Goal: Information Seeking & Learning: Find specific fact

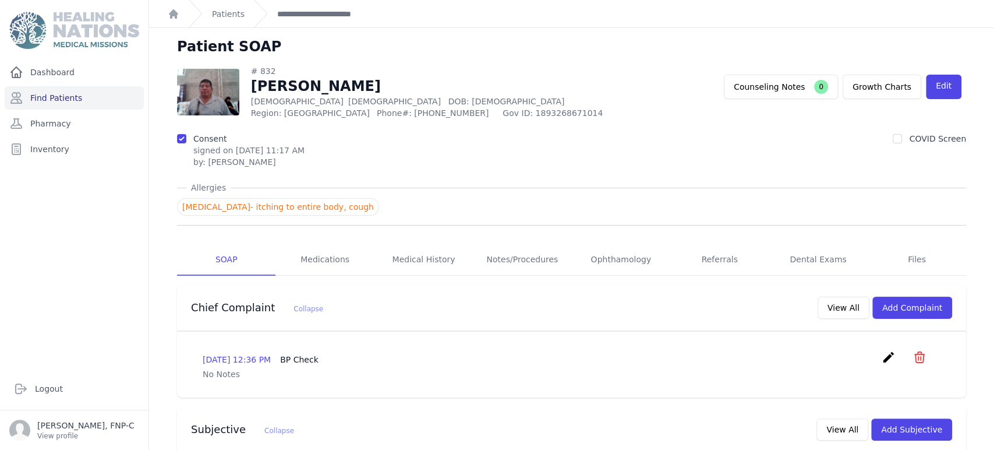
scroll to position [129, 0]
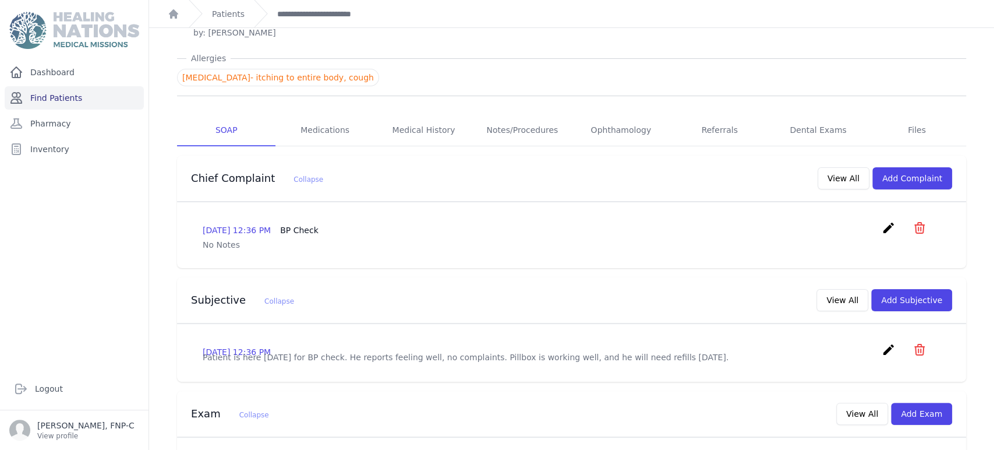
click at [51, 99] on link "Find Patients" at bounding box center [74, 97] width 139 height 23
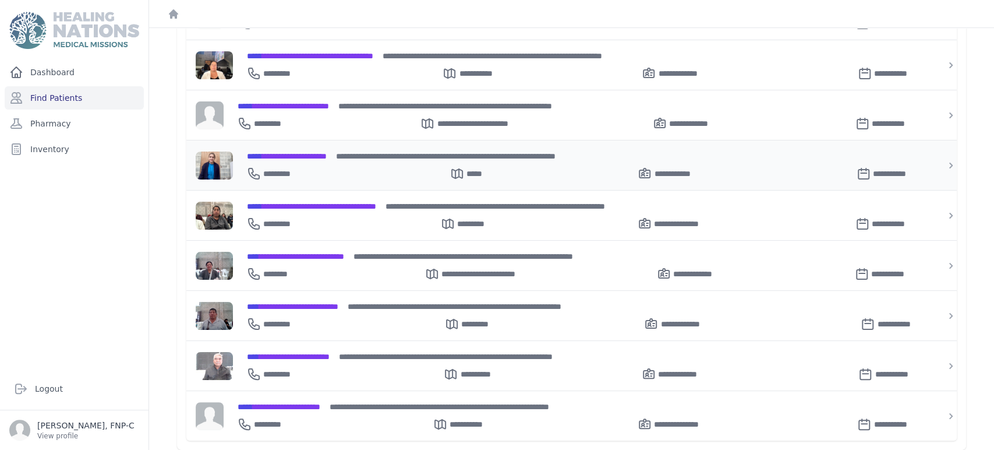
scroll to position [301, 0]
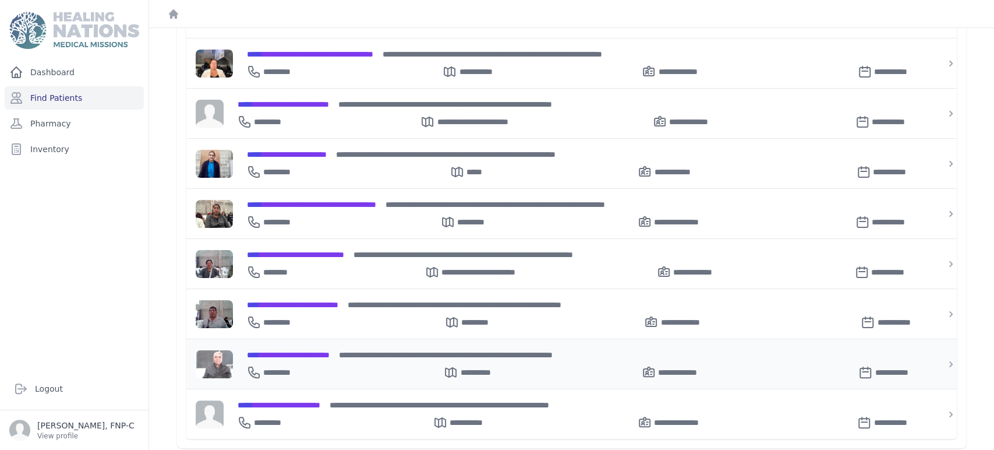
click at [316, 351] on span "**********" at bounding box center [288, 355] width 83 height 8
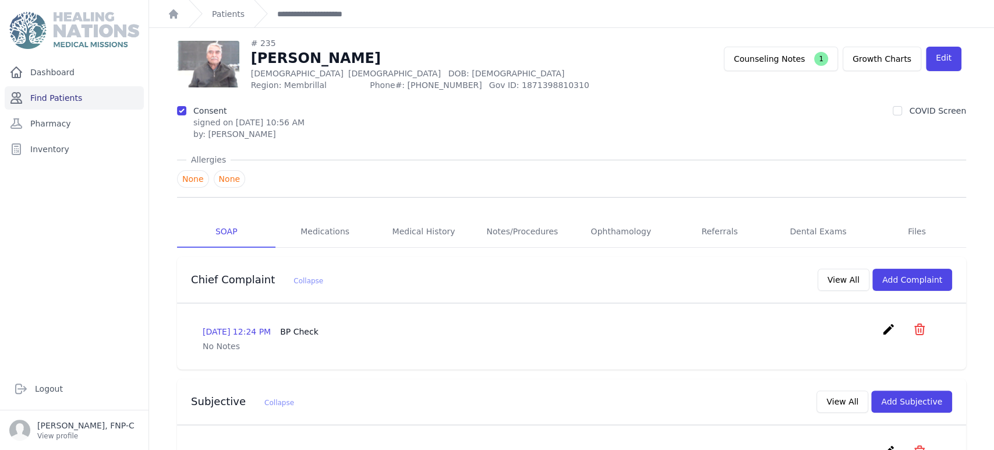
click at [38, 98] on link "Find Patients" at bounding box center [74, 97] width 139 height 23
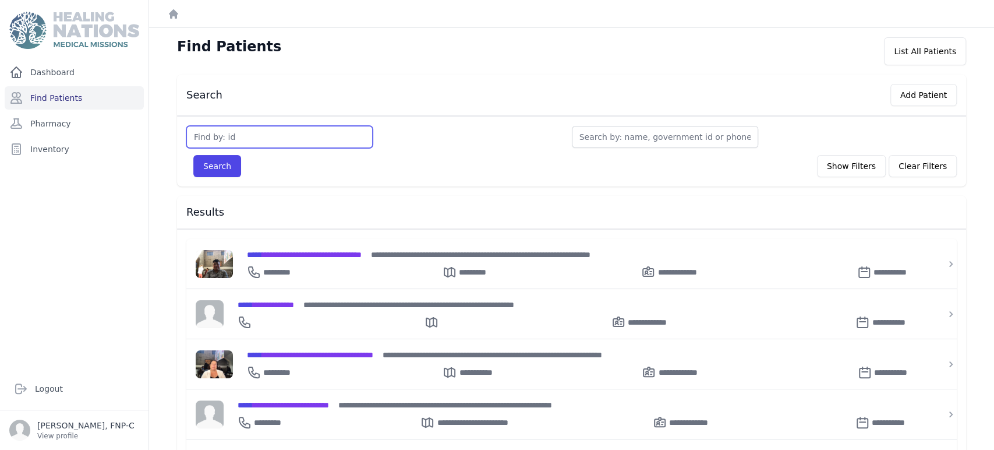
click at [202, 139] on input "text" at bounding box center [279, 137] width 186 height 22
type input "299"
click at [225, 163] on button "Search" at bounding box center [217, 166] width 48 height 22
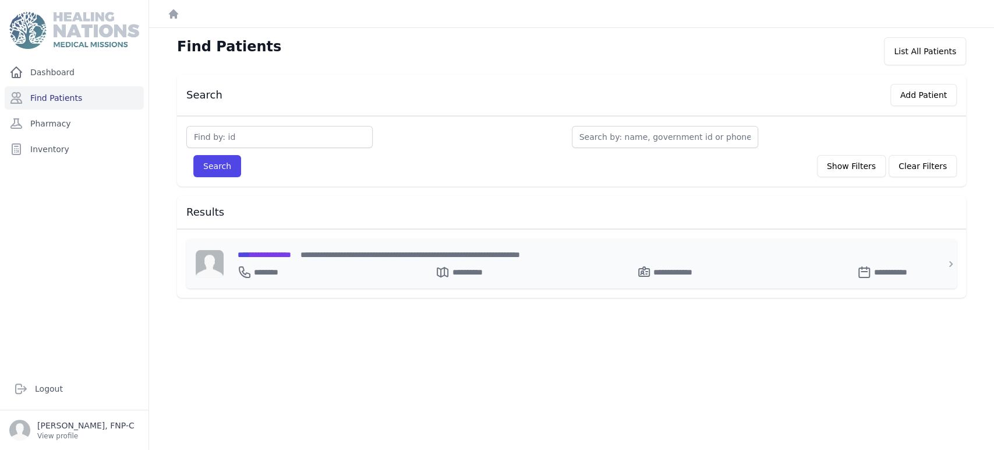
click at [275, 253] on span "**********" at bounding box center [265, 254] width 54 height 8
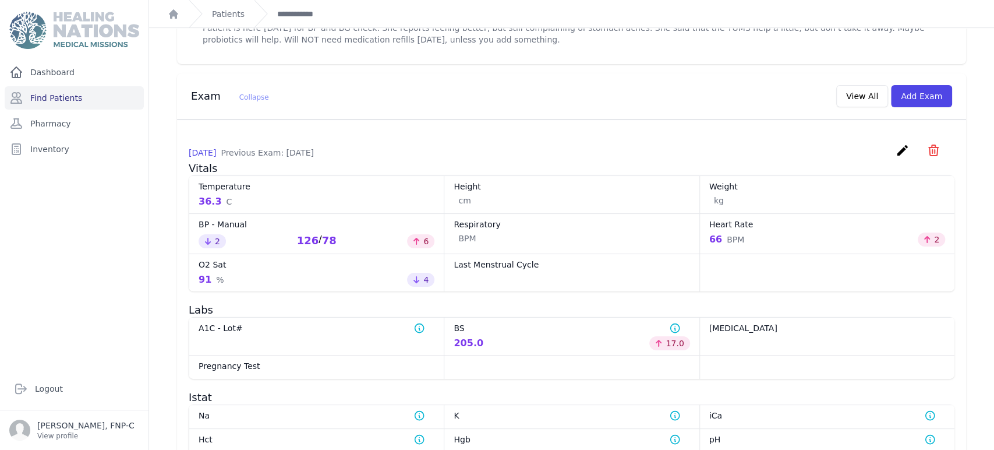
scroll to position [387, 0]
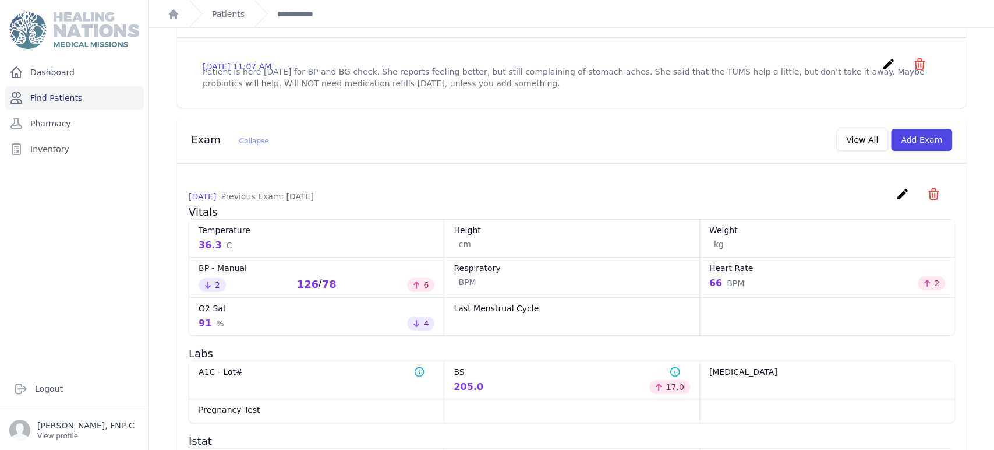
click at [51, 98] on link "Find Patients" at bounding box center [74, 97] width 139 height 23
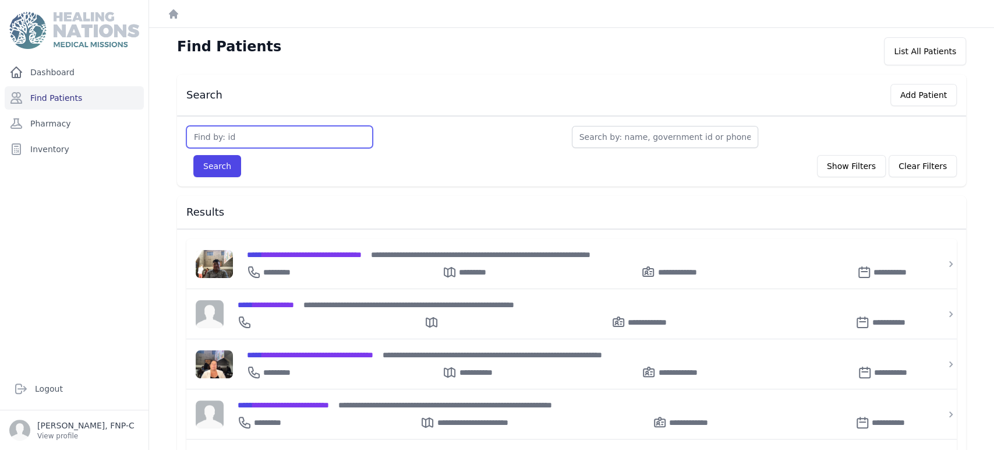
click at [216, 139] on input "text" at bounding box center [279, 137] width 186 height 22
type input "916"
click at [222, 160] on button "Search" at bounding box center [217, 166] width 48 height 22
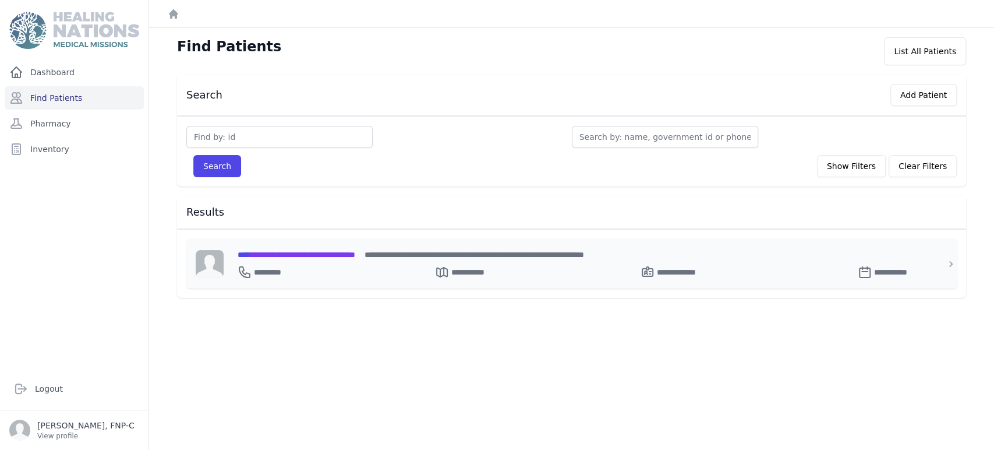
click at [266, 256] on span "**********" at bounding box center [297, 254] width 118 height 8
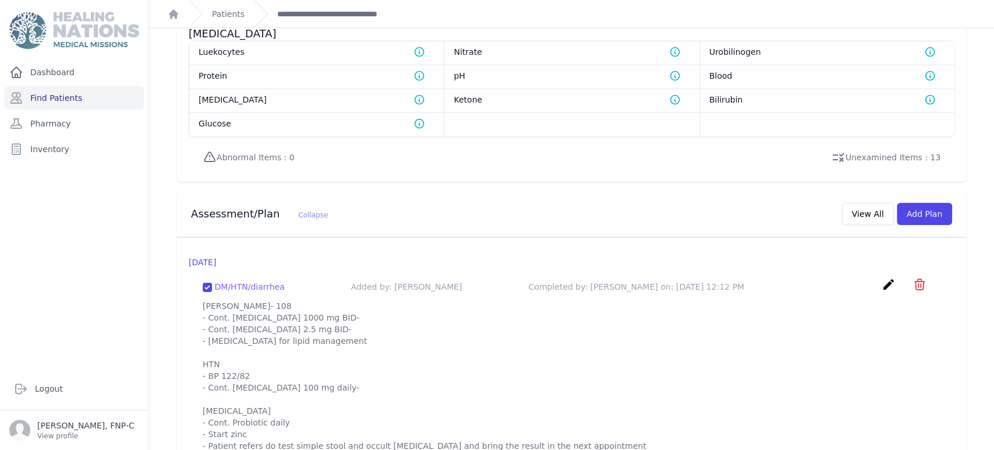
scroll to position [1040, 0]
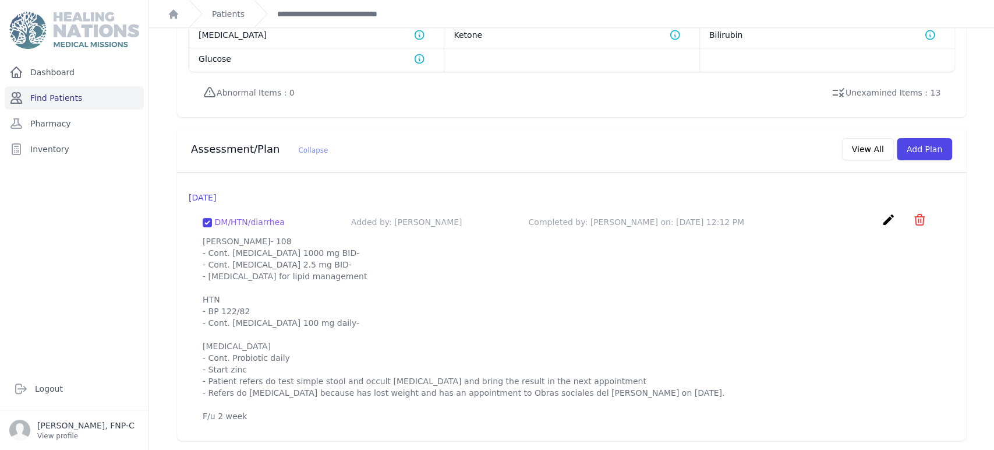
click at [48, 98] on link "Find Patients" at bounding box center [74, 97] width 139 height 23
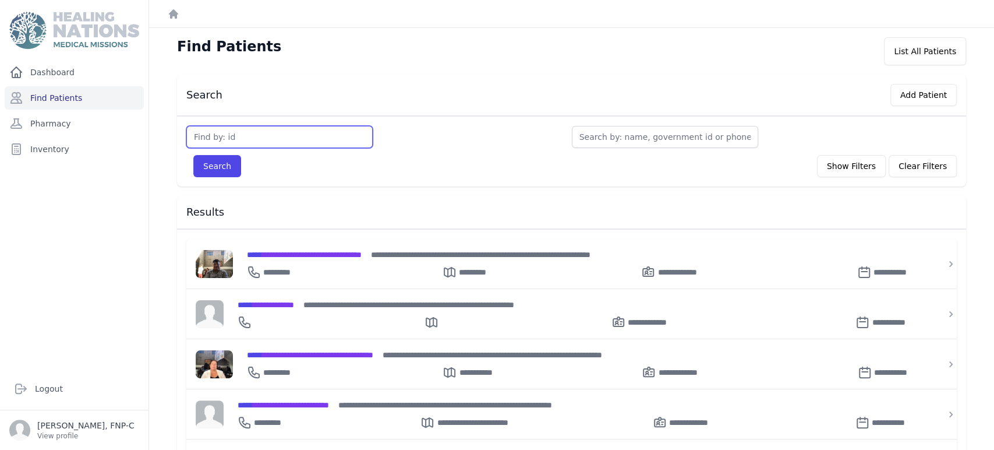
click at [231, 133] on input "text" at bounding box center [279, 137] width 186 height 22
type input "956"
click at [219, 163] on button "Search" at bounding box center [217, 166] width 48 height 22
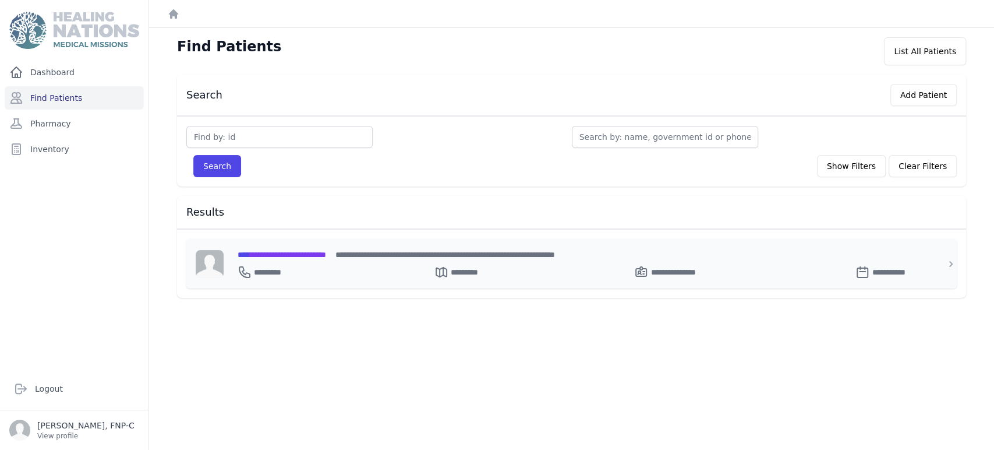
click at [273, 253] on span "**********" at bounding box center [282, 254] width 89 height 8
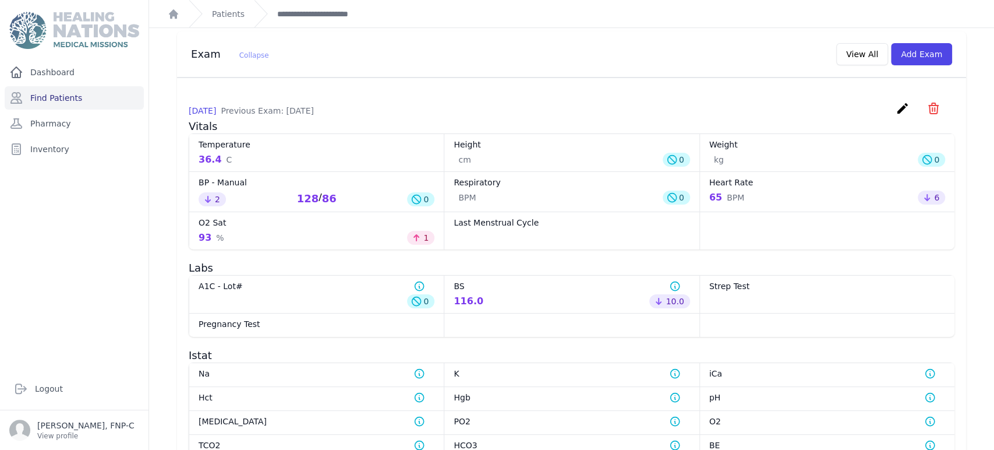
scroll to position [457, 0]
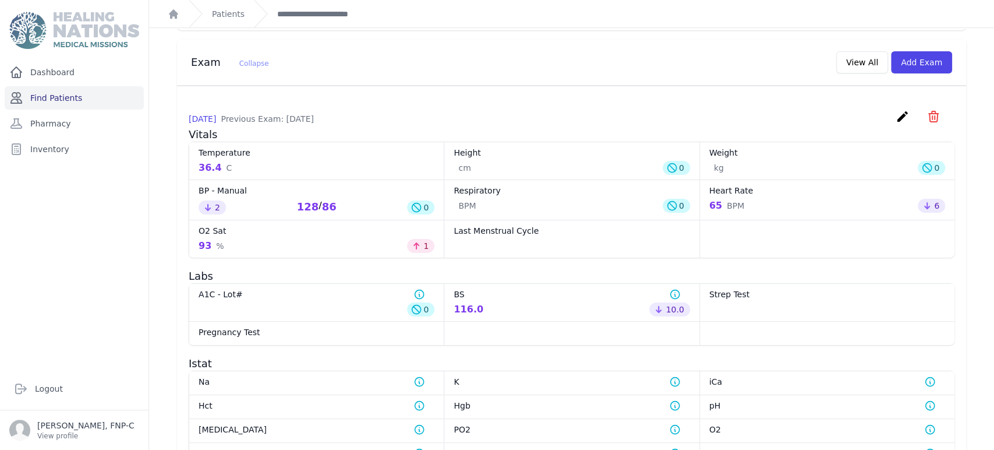
click at [51, 97] on link "Find Patients" at bounding box center [74, 97] width 139 height 23
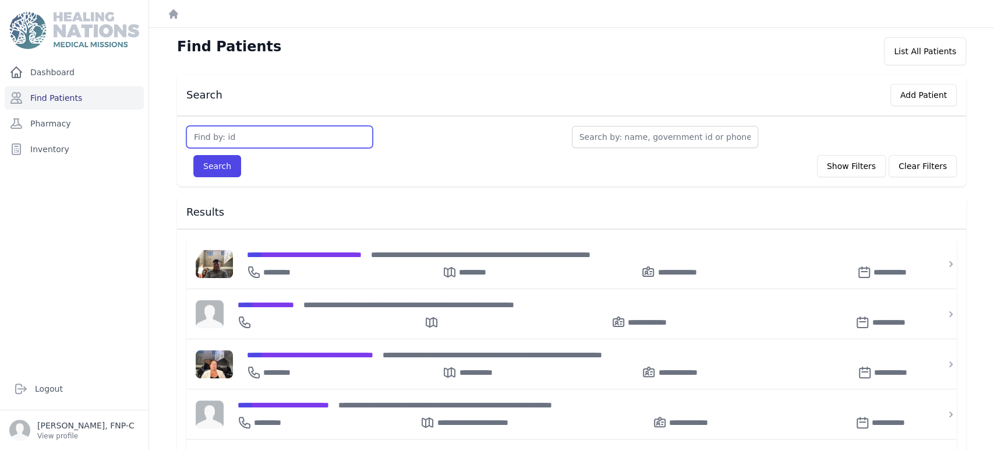
click at [219, 136] on input "text" at bounding box center [279, 137] width 186 height 22
type input "2149"
click at [232, 171] on button "Search" at bounding box center [217, 166] width 48 height 22
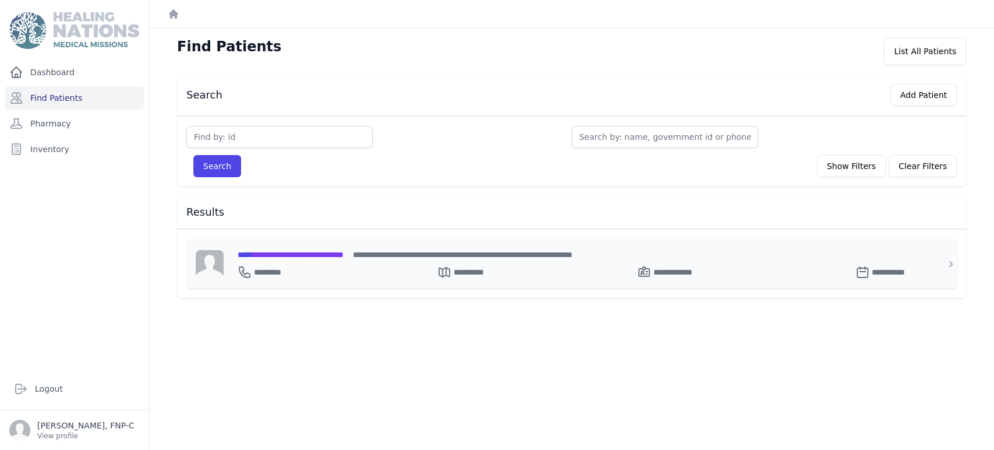
click at [282, 253] on span "**********" at bounding box center [291, 254] width 106 height 8
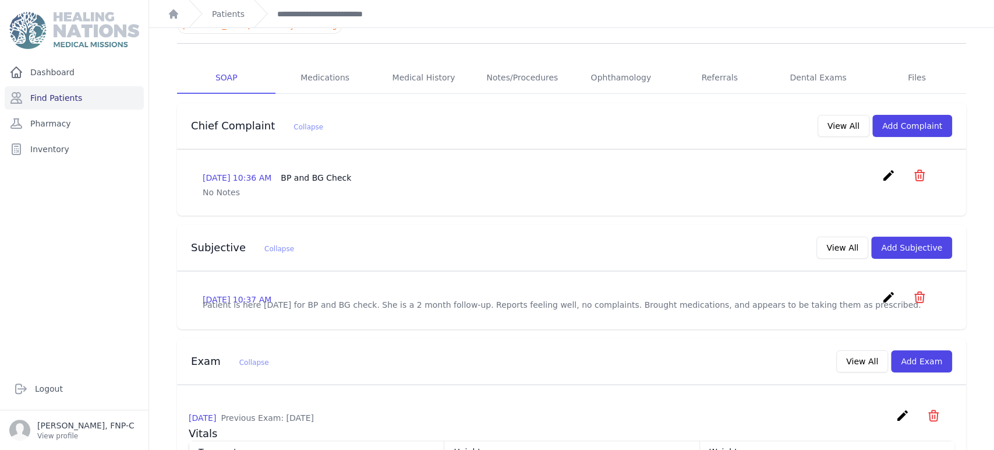
scroll to position [129, 0]
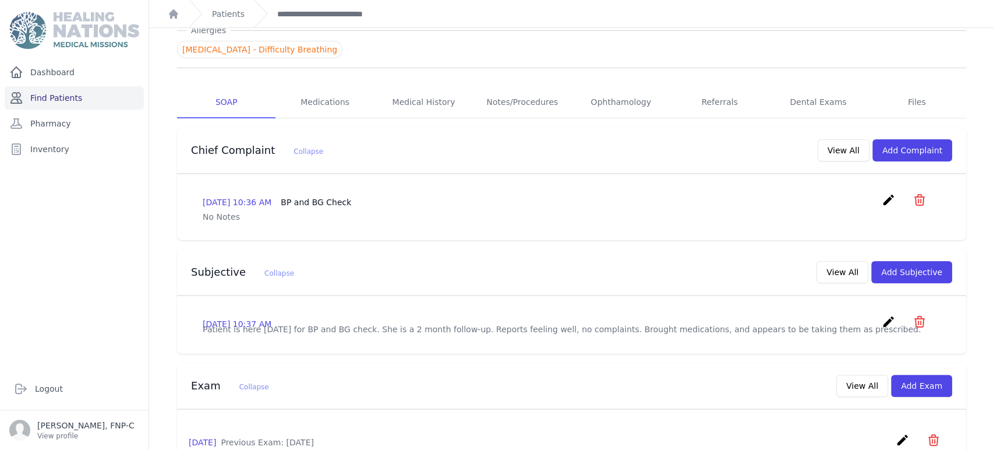
click at [66, 93] on link "Find Patients" at bounding box center [74, 97] width 139 height 23
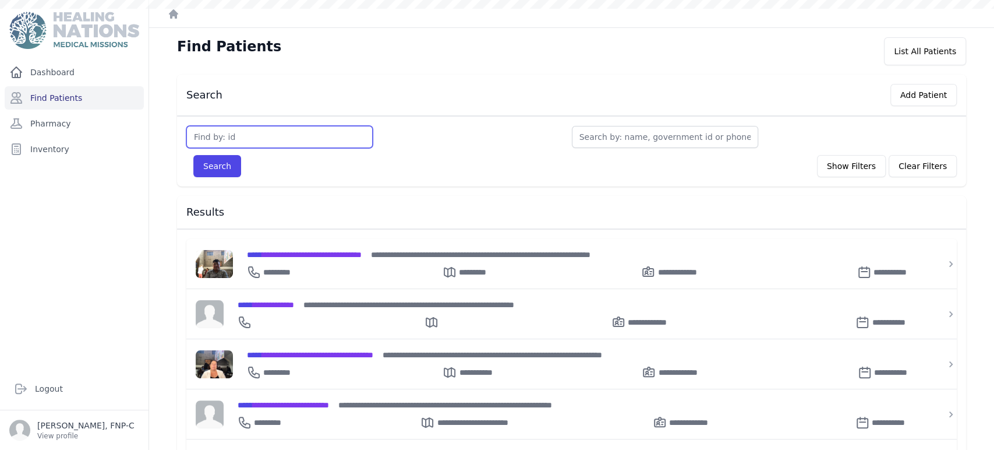
click at [231, 135] on input "text" at bounding box center [279, 137] width 186 height 22
type input "2786"
click at [230, 167] on button "Search" at bounding box center [217, 166] width 48 height 22
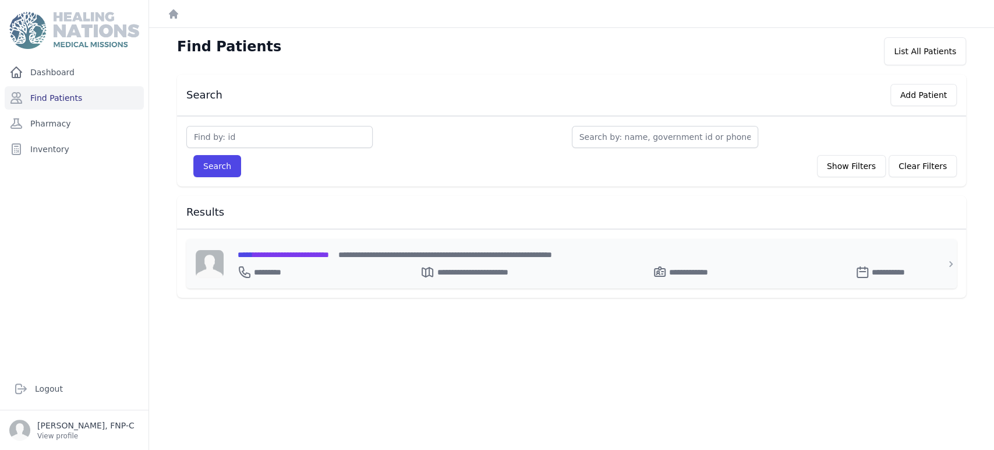
click at [268, 251] on span "**********" at bounding box center [283, 254] width 91 height 8
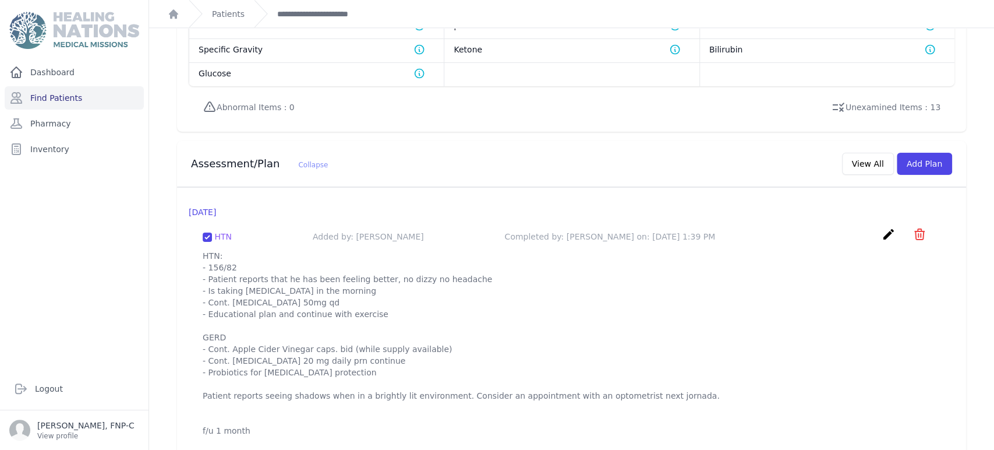
scroll to position [891, 0]
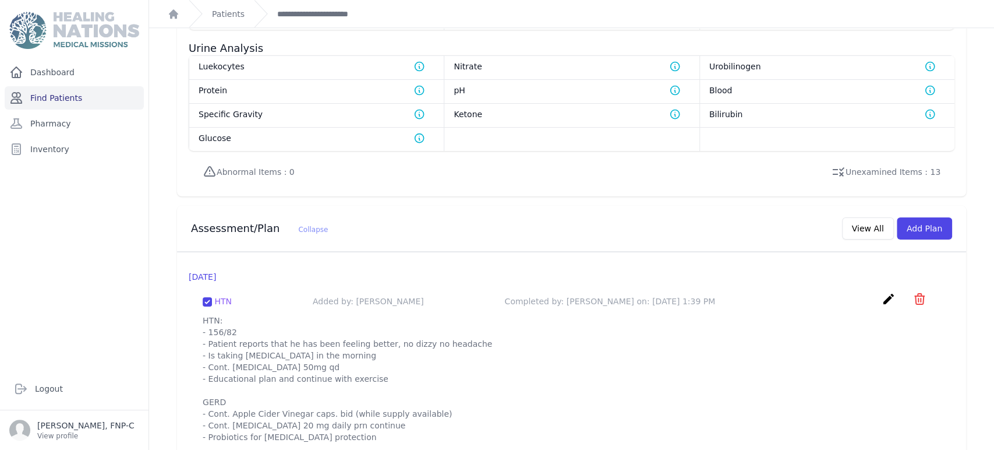
click at [34, 98] on link "Find Patients" at bounding box center [74, 97] width 139 height 23
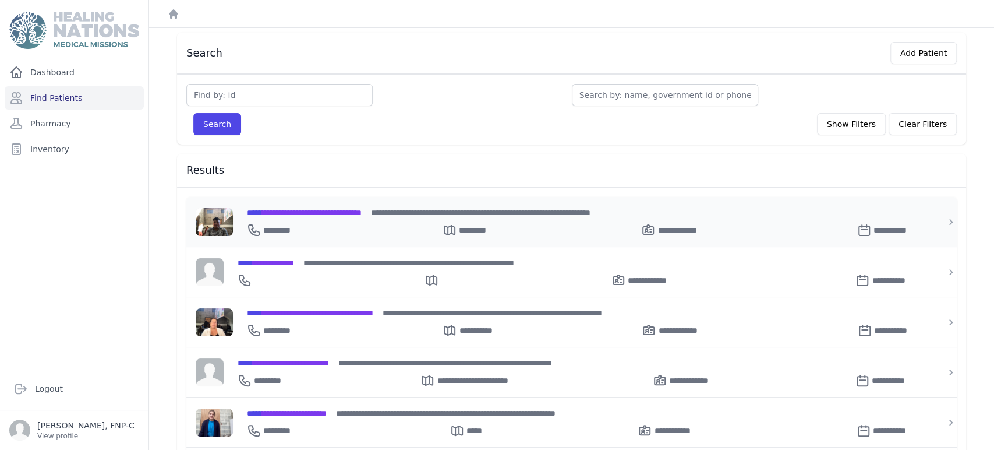
scroll to position [129, 0]
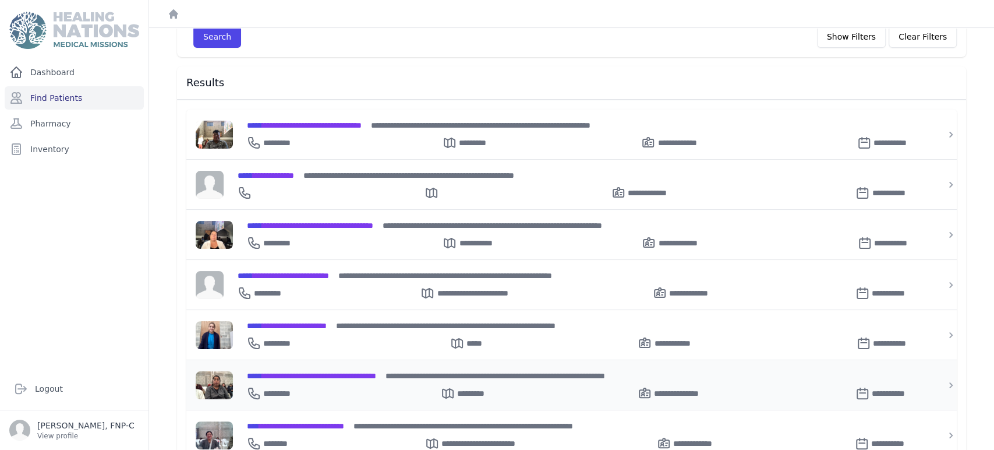
click at [301, 372] on span "**********" at bounding box center [311, 376] width 129 height 8
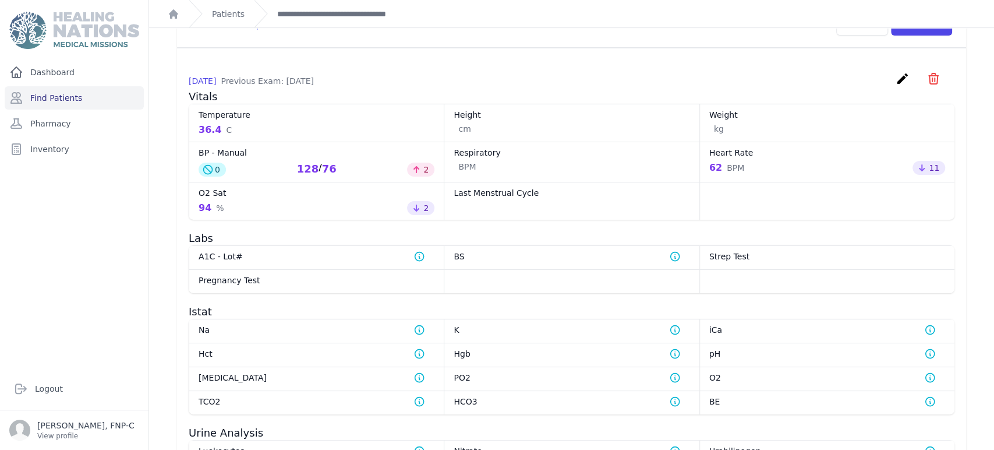
scroll to position [451, 0]
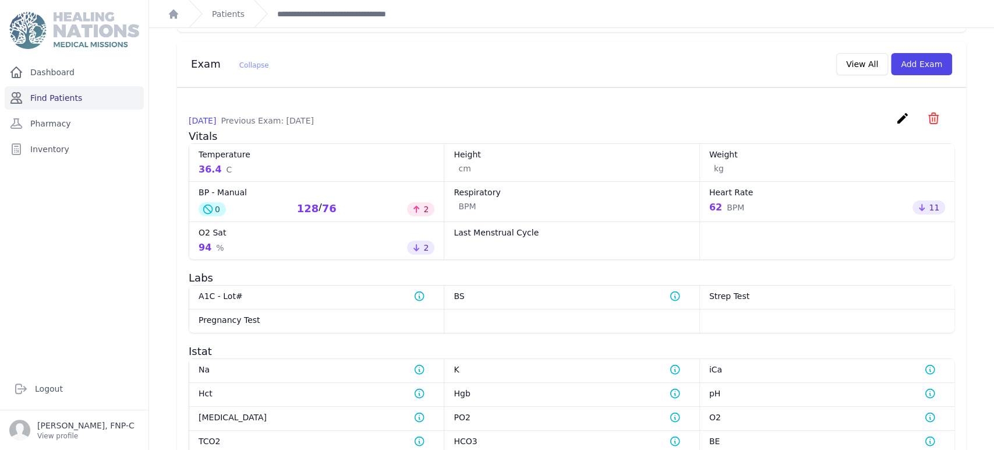
click at [57, 97] on link "Find Patients" at bounding box center [74, 97] width 139 height 23
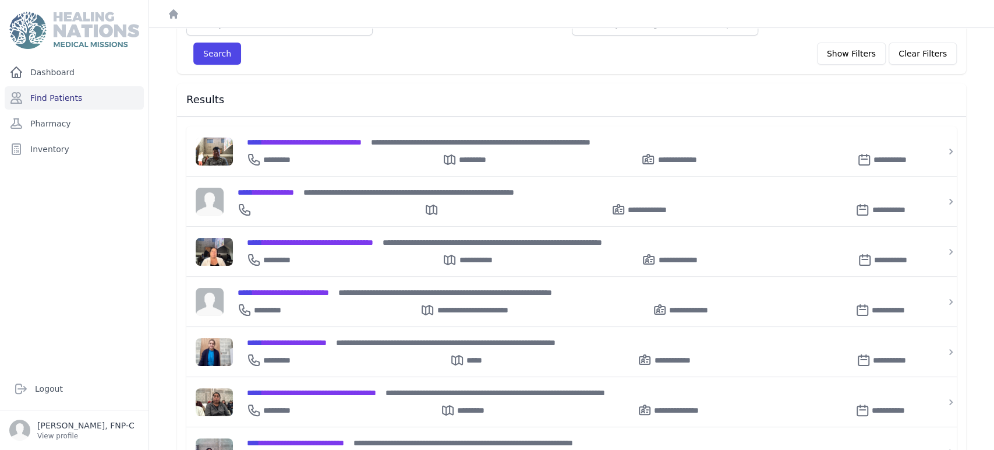
scroll to position [129, 0]
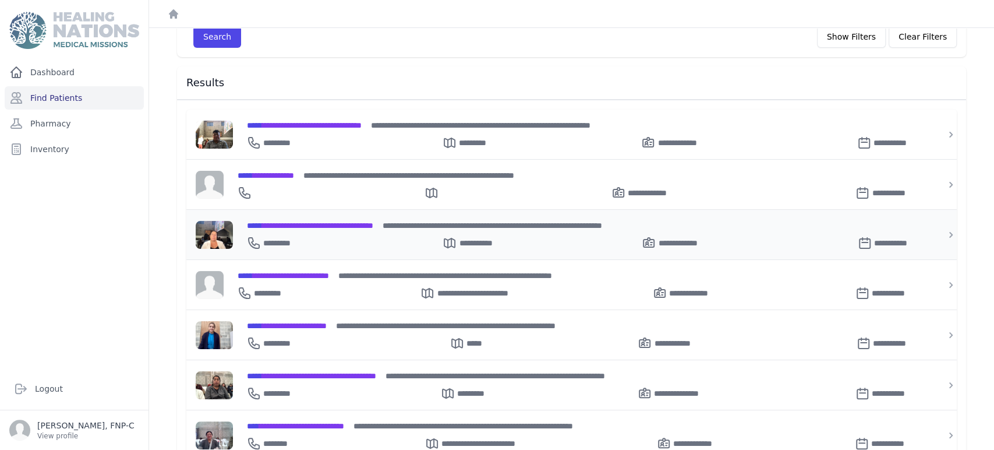
click at [305, 222] on span "**********" at bounding box center [310, 225] width 126 height 8
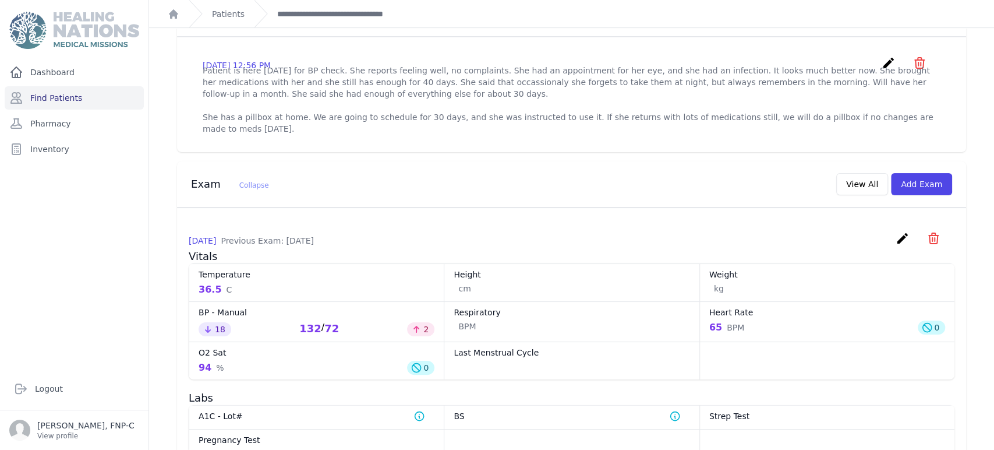
scroll to position [453, 0]
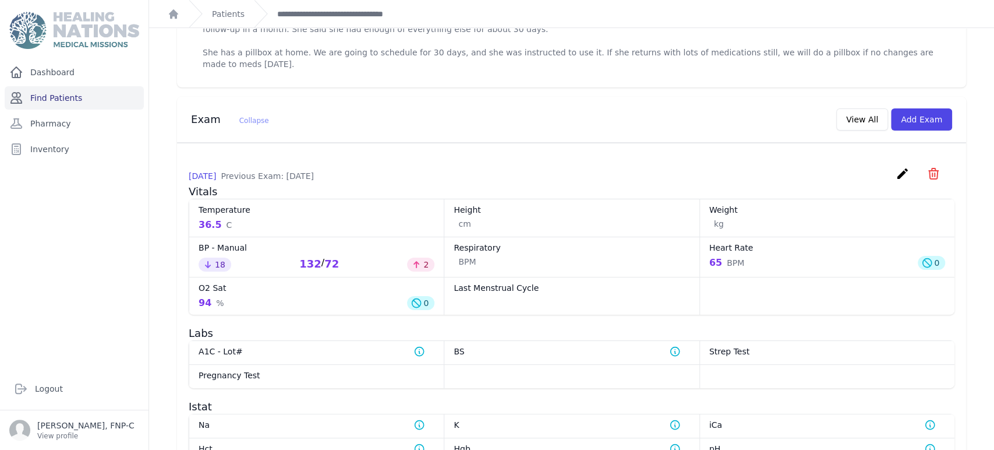
click at [63, 99] on link "Find Patients" at bounding box center [74, 97] width 139 height 23
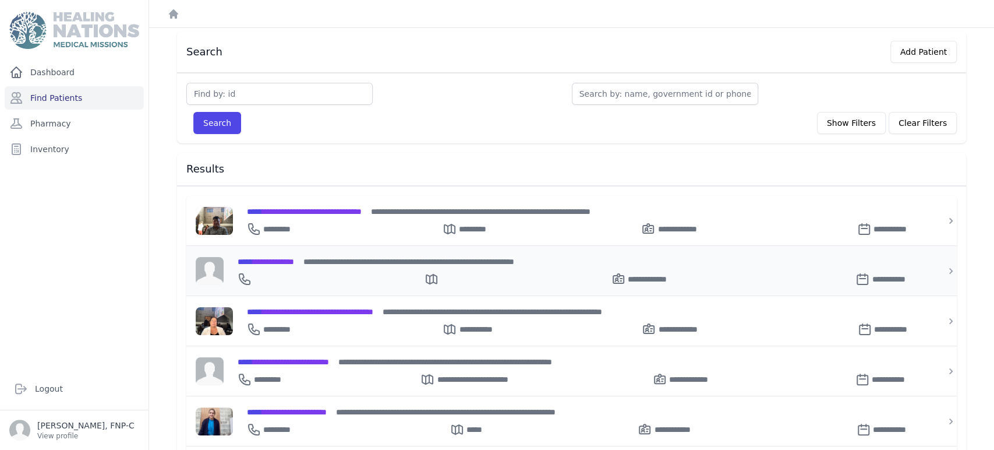
scroll to position [65, 0]
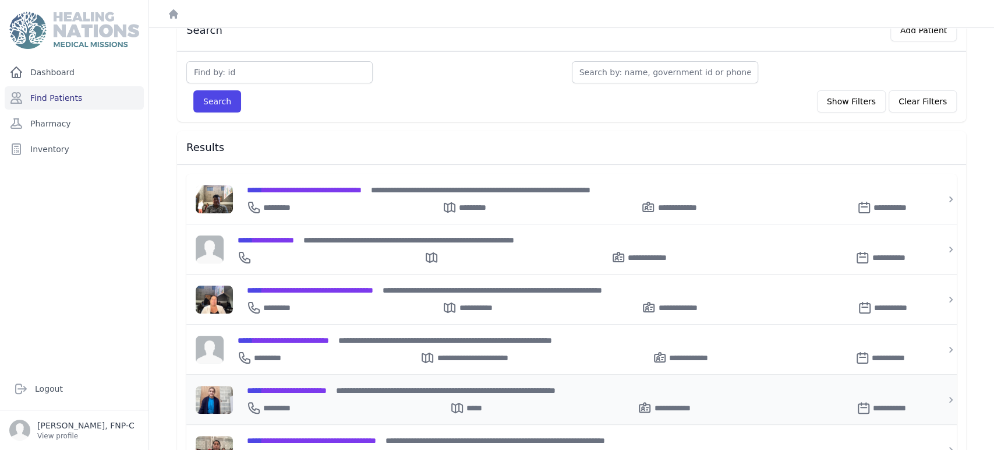
click at [298, 388] on span "**********" at bounding box center [287, 390] width 80 height 8
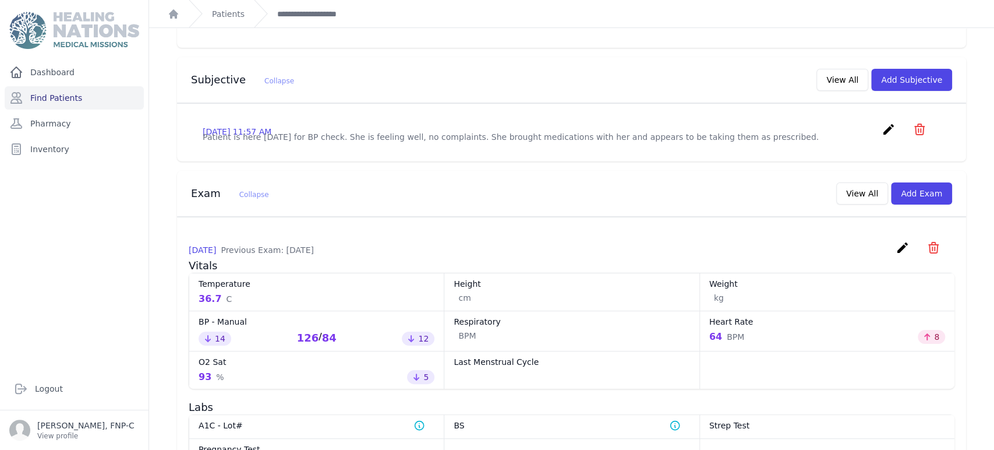
scroll to position [388, 0]
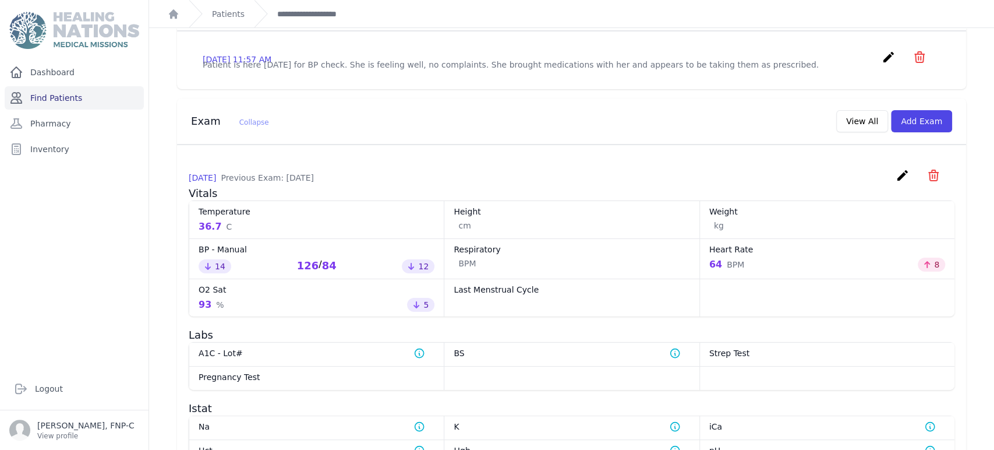
click at [55, 94] on link "Find Patients" at bounding box center [74, 97] width 139 height 23
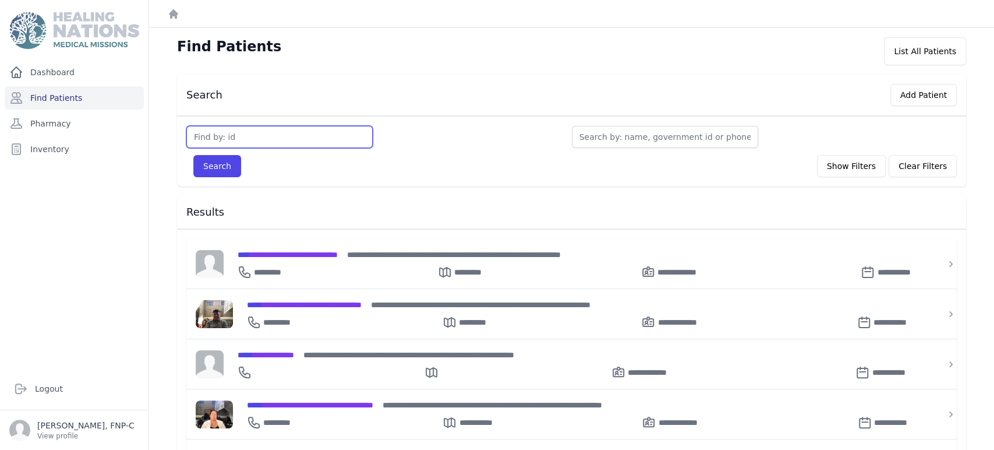
click at [219, 131] on input "text" at bounding box center [279, 137] width 186 height 22
click at [580, 136] on input "text" at bounding box center [665, 137] width 186 height 22
type input "m"
type input "ma"
type input "mari"
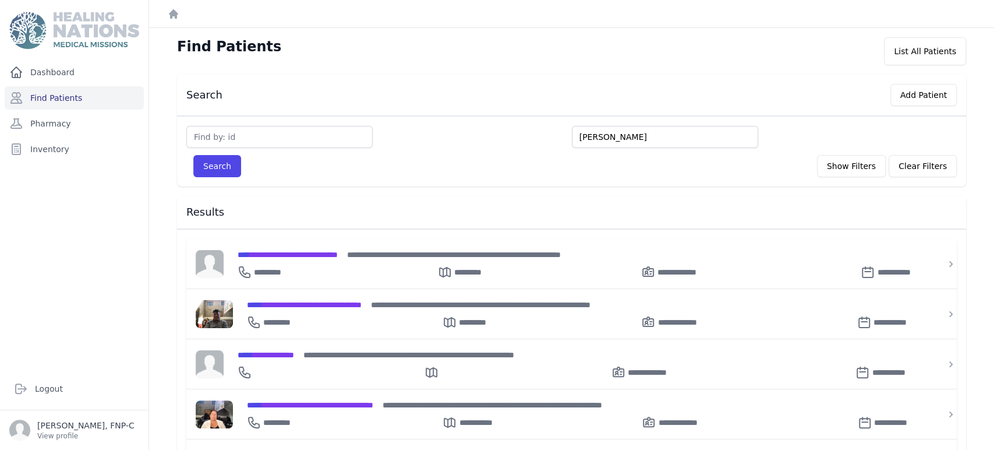
type input "[PERSON_NAME]"
type input "[PERSON_NAME] [PERSON_NAME]"
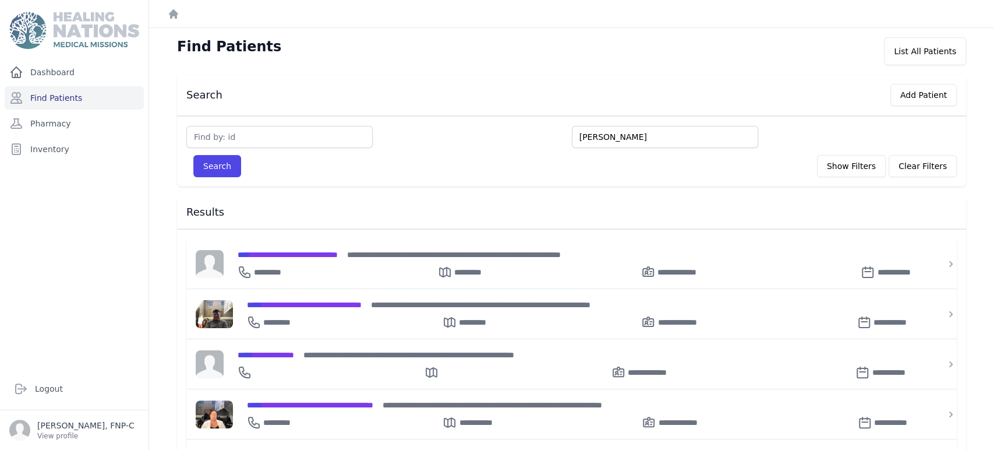
type input "[PERSON_NAME]"
type input "[PERSON_NAME] [PERSON_NAME]"
click at [193, 155] on button "Search" at bounding box center [217, 166] width 48 height 22
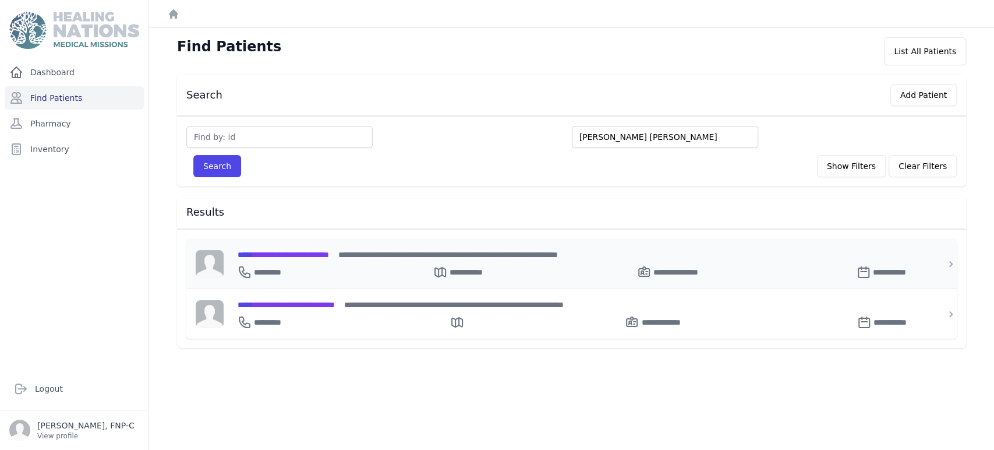
click at [278, 252] on span "**********" at bounding box center [283, 254] width 91 height 8
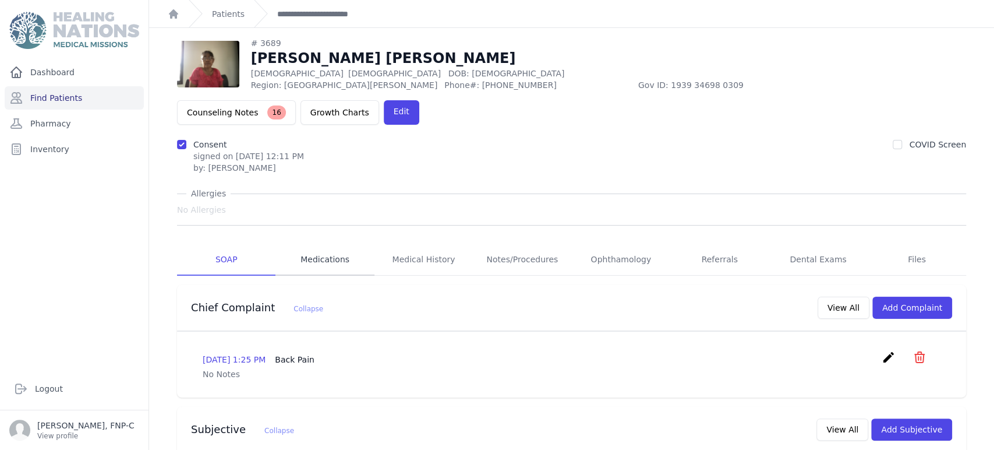
click at [320, 244] on link "Medications" at bounding box center [324, 259] width 98 height 31
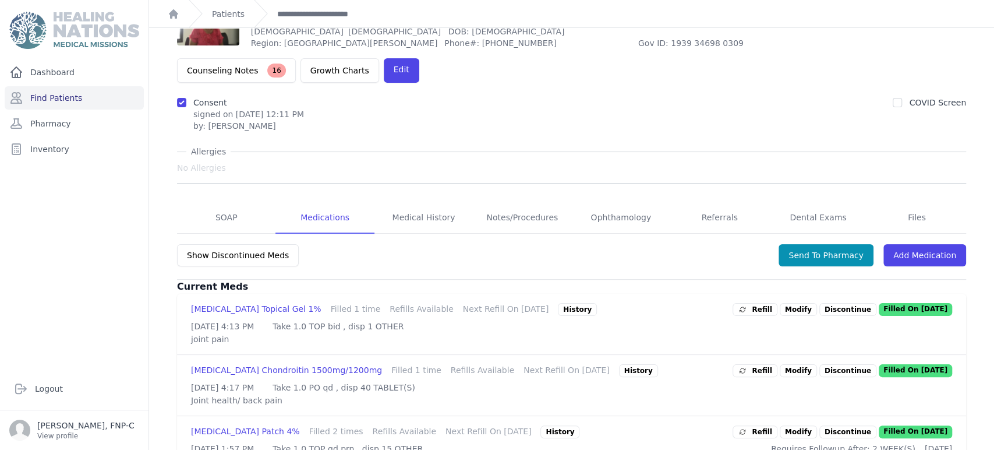
scroll to position [56, 0]
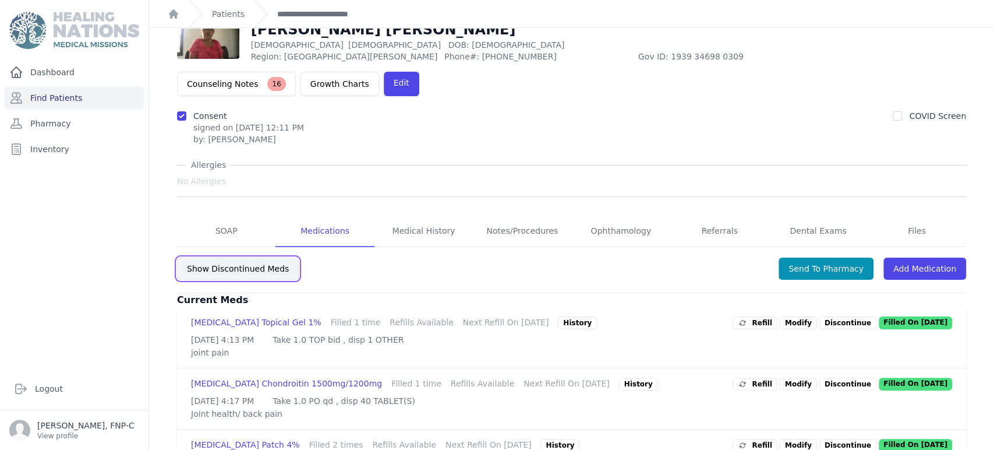
click at [266, 257] on button "Show Discontinued Meds" at bounding box center [238, 268] width 122 height 22
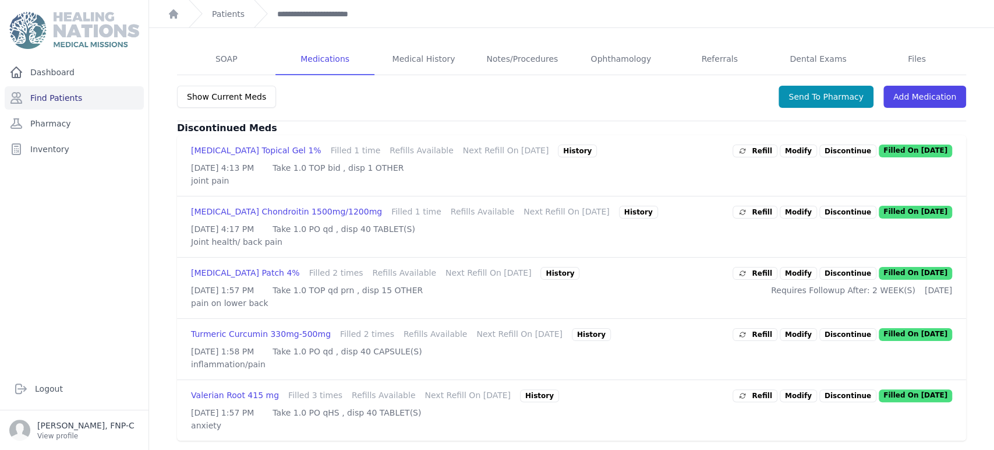
scroll to position [0, 0]
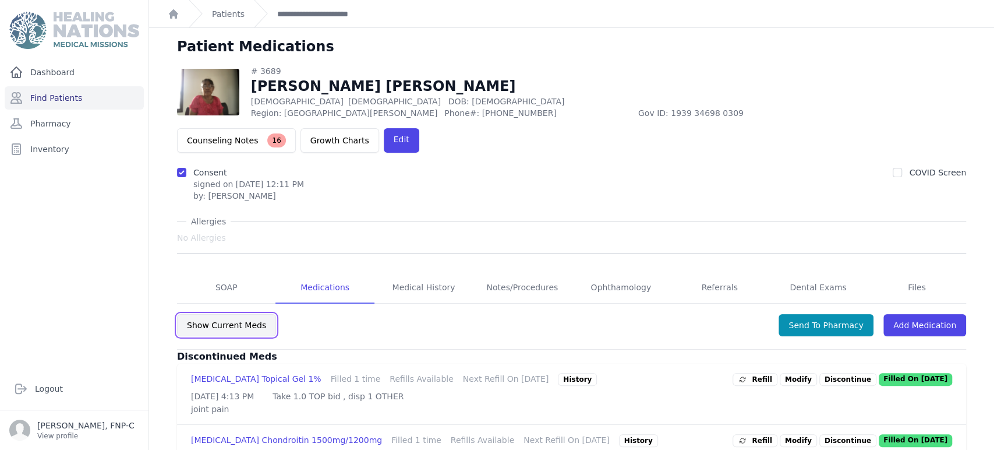
click at [229, 314] on button "Show Current Meds" at bounding box center [226, 325] width 99 height 22
click at [65, 98] on link "Find Patients" at bounding box center [74, 97] width 139 height 23
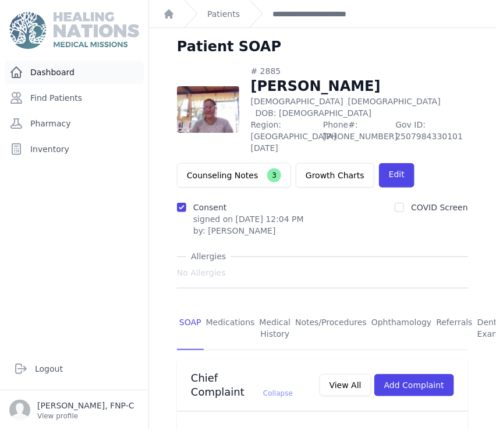
scroll to position [647, 0]
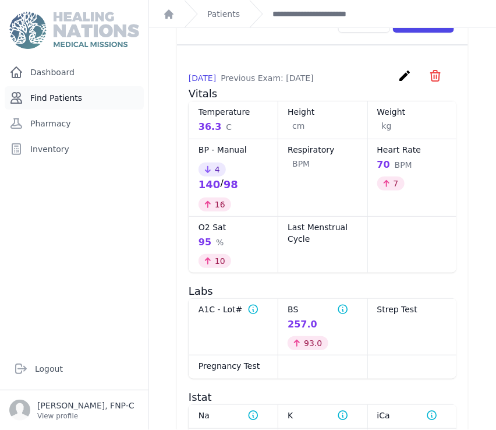
click at [54, 99] on link "Find Patients" at bounding box center [74, 97] width 139 height 23
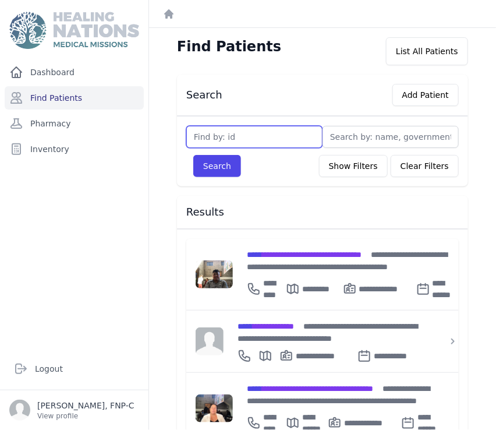
click at [220, 139] on input "text" at bounding box center [254, 137] width 136 height 22
type input "121"
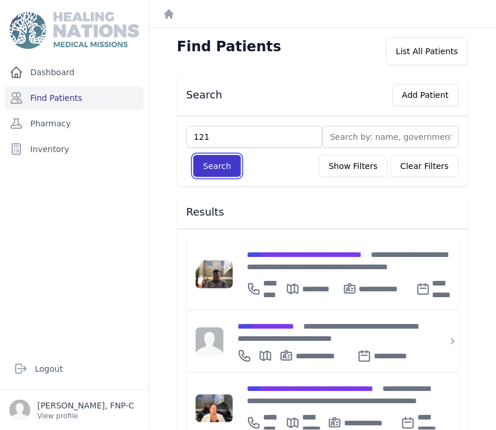
click at [213, 171] on button "Search" at bounding box center [217, 166] width 48 height 22
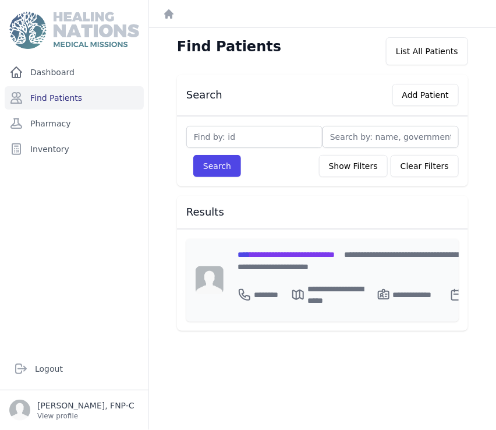
click at [275, 255] on span "**********" at bounding box center [286, 254] width 97 height 8
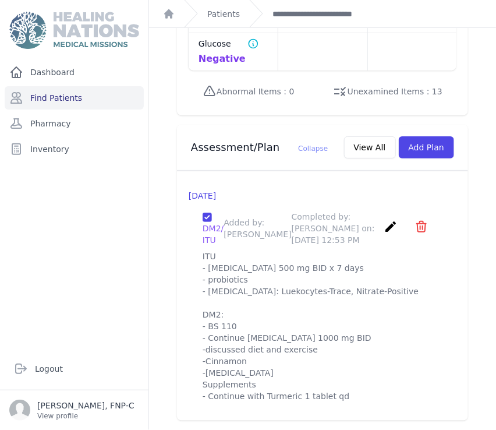
scroll to position [1378, 0]
click at [72, 95] on link "Find Patients" at bounding box center [74, 97] width 139 height 23
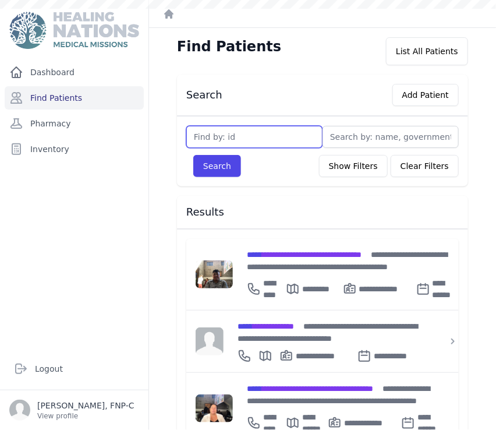
click at [198, 127] on input "text" at bounding box center [254, 137] width 136 height 22
type input "3137"
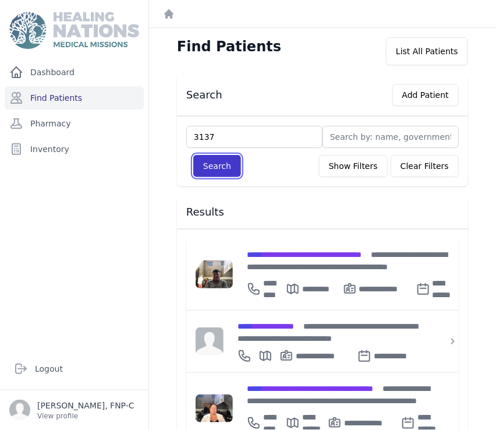
click at [228, 163] on button "Search" at bounding box center [217, 166] width 48 height 22
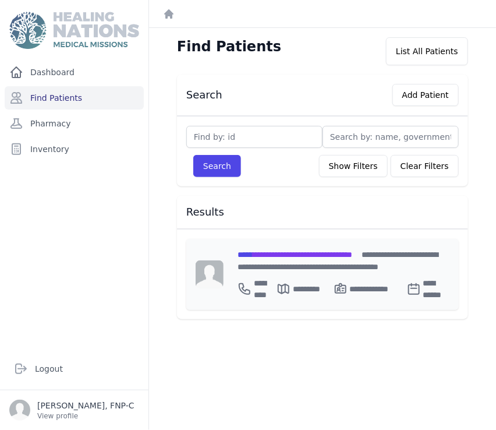
click at [281, 256] on span "**********" at bounding box center [295, 254] width 115 height 8
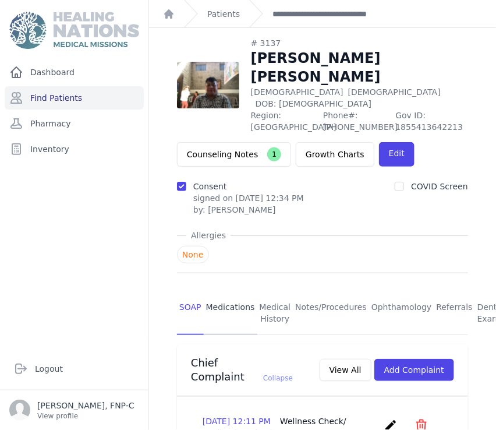
click at [235, 296] on link "Medications" at bounding box center [231, 313] width 54 height 43
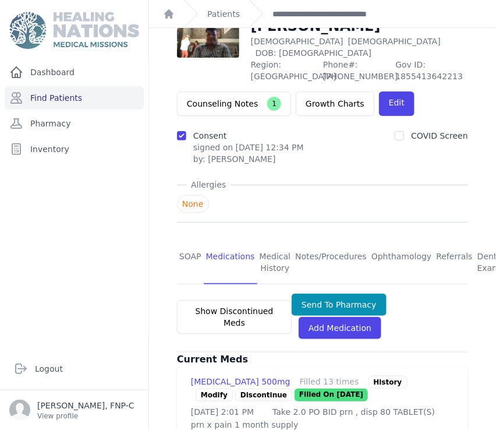
scroll to position [23, 0]
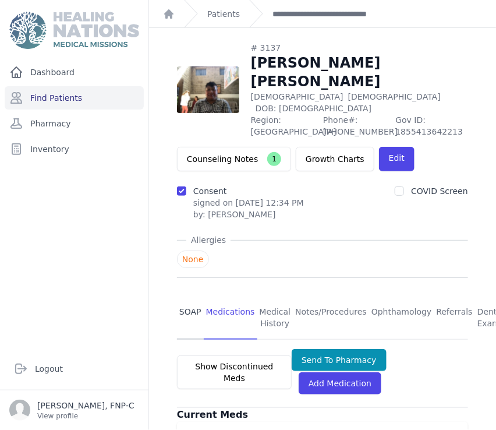
click at [189, 296] on link "SOAP" at bounding box center [190, 317] width 27 height 43
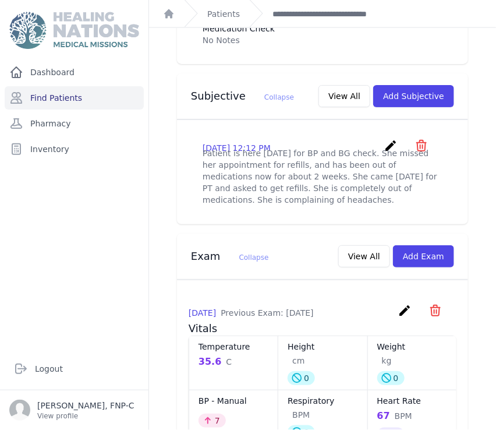
scroll to position [453, 0]
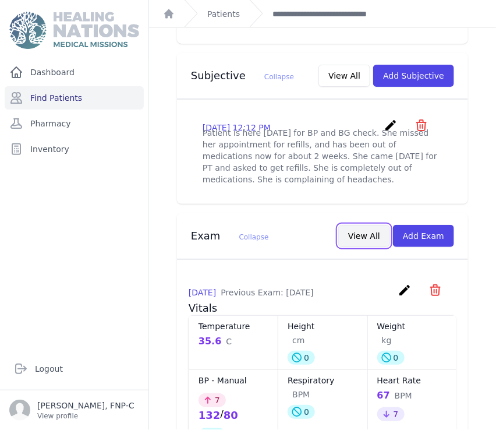
click at [361, 231] on button "View All" at bounding box center [364, 236] width 52 height 22
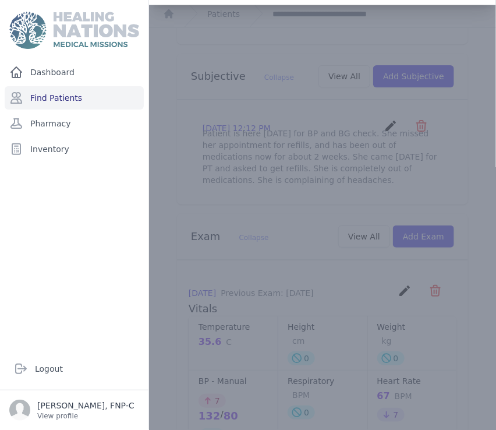
scroll to position [0, 0]
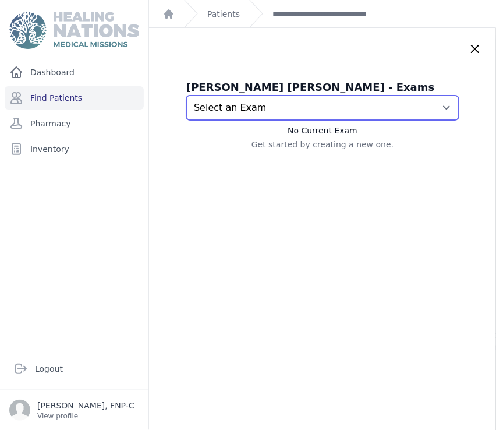
click at [427, 108] on select "Select an Exam 2025-Aug-19 12:12 PM 2025-Jun-21 10:31 AM 2025-Mar-27 10:10 AM 2…" at bounding box center [322, 108] width 273 height 24
select select "7440"
click at [186, 96] on select "Select an Exam 2025-Aug-19 12:12 PM 2025-Jun-21 10:31 AM 2025-Mar-27 10:10 AM 2…" at bounding box center [322, 108] width 273 height 24
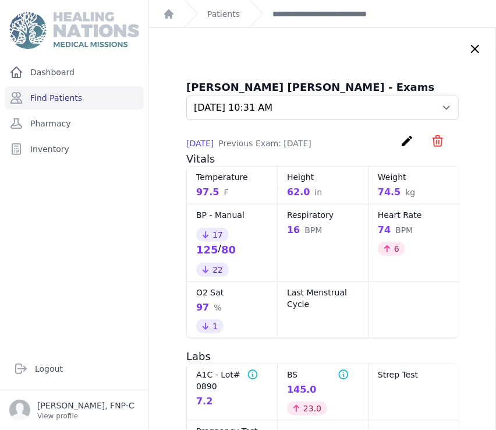
click at [468, 48] on icon at bounding box center [475, 49] width 14 height 14
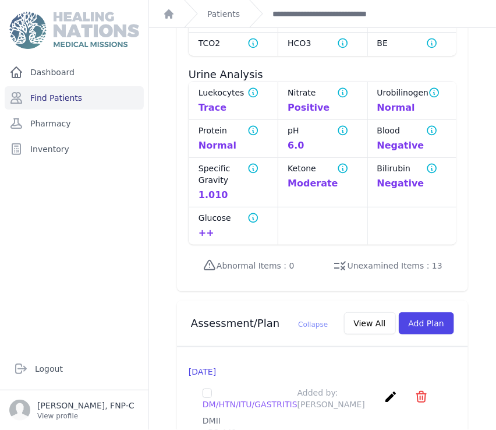
scroll to position [1294, 0]
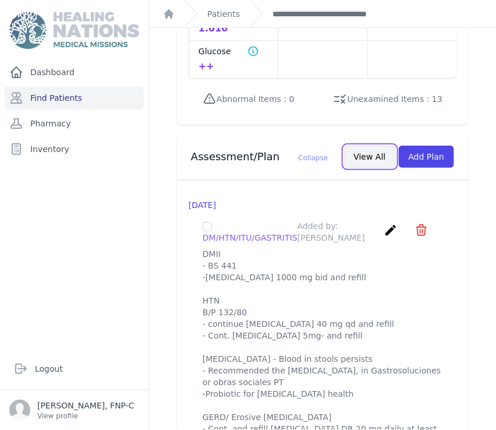
click at [354, 151] on button "View All" at bounding box center [370, 157] width 52 height 22
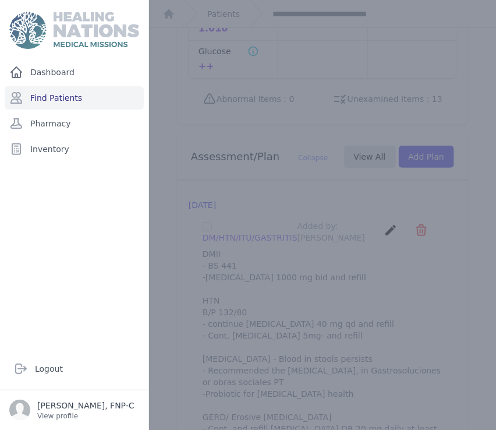
scroll to position [0, 0]
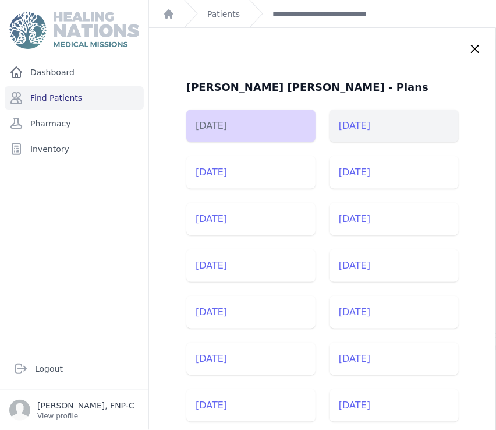
click at [352, 130] on li "2025-Jun-21" at bounding box center [394, 126] width 129 height 33
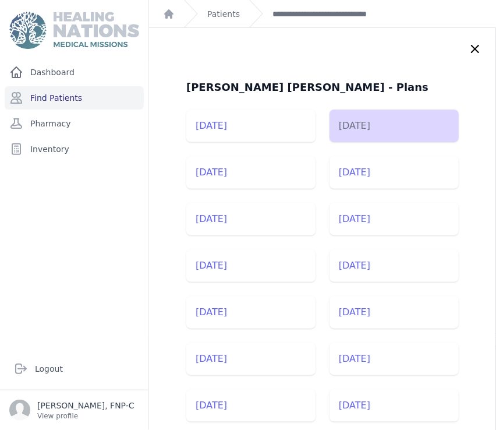
click at [472, 47] on icon at bounding box center [475, 48] width 7 height 7
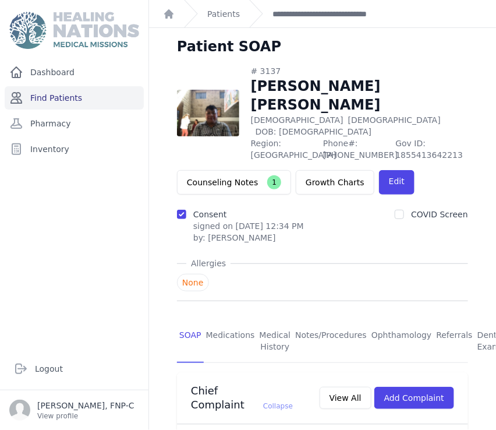
click at [70, 96] on link "Find Patients" at bounding box center [74, 97] width 139 height 23
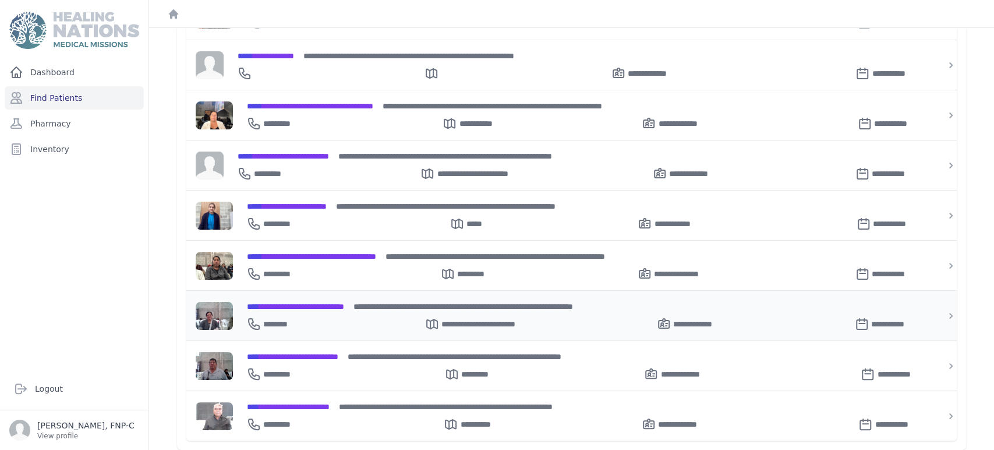
scroll to position [301, 0]
